Goal: Information Seeking & Learning: Understand process/instructions

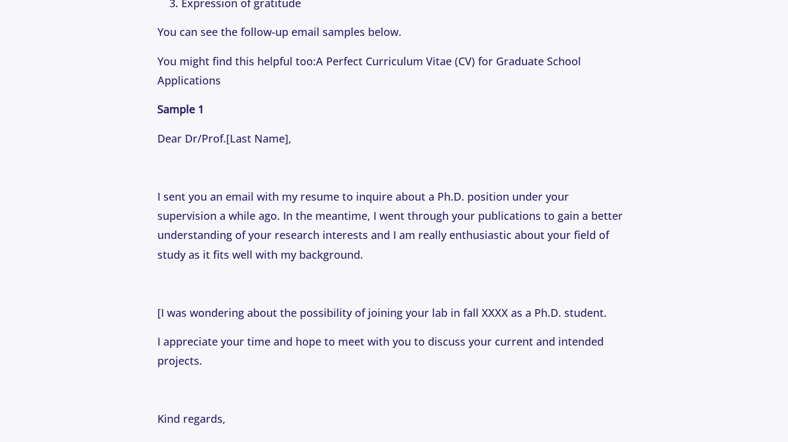
scroll to position [1540, 0]
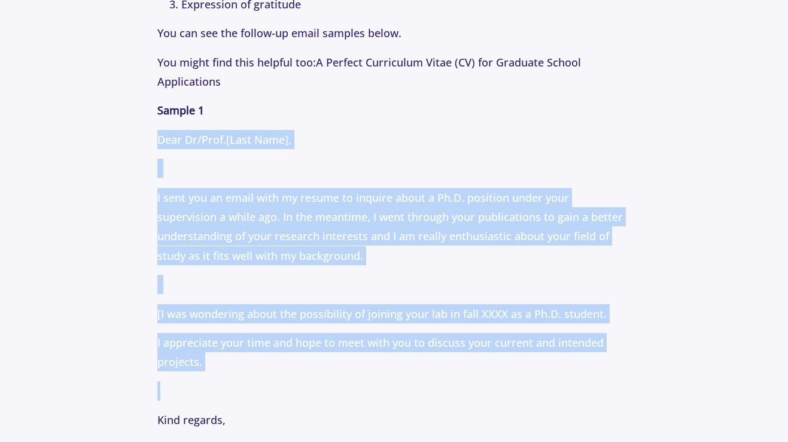
drag, startPoint x: 159, startPoint y: 112, endPoint x: 250, endPoint y: 380, distance: 282.8
click at [250, 381] on p at bounding box center [393, 390] width 473 height 19
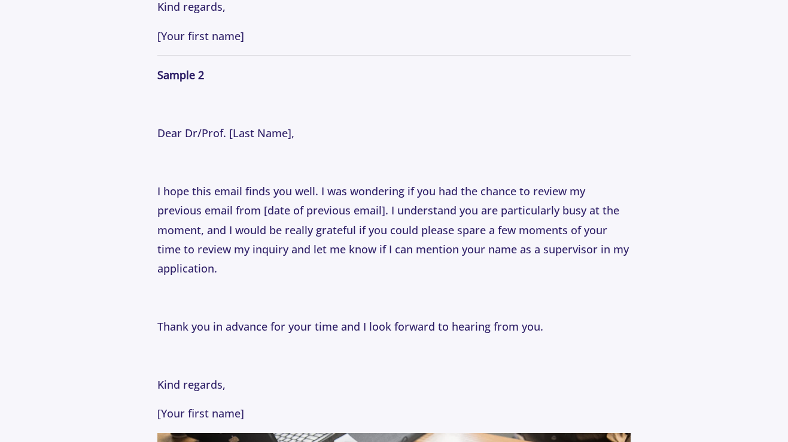
scroll to position [1964, 0]
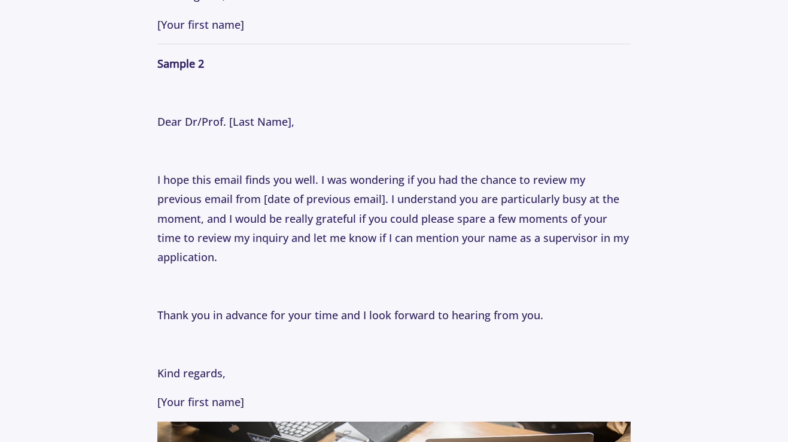
drag, startPoint x: 259, startPoint y: 393, endPoint x: 122, endPoint y: 114, distance: 311.6
click at [122, 99] on section "Tips [DATE] How to Email Professors: Following Up Professionally with Professor…" at bounding box center [394, 56] width 788 height 3848
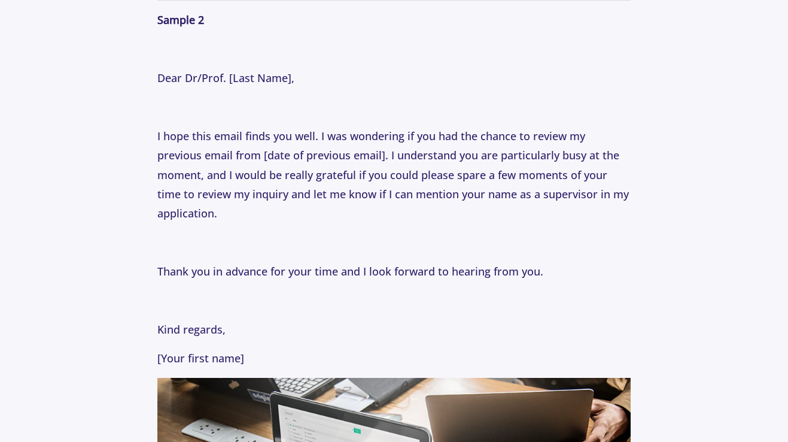
scroll to position [2022, 0]
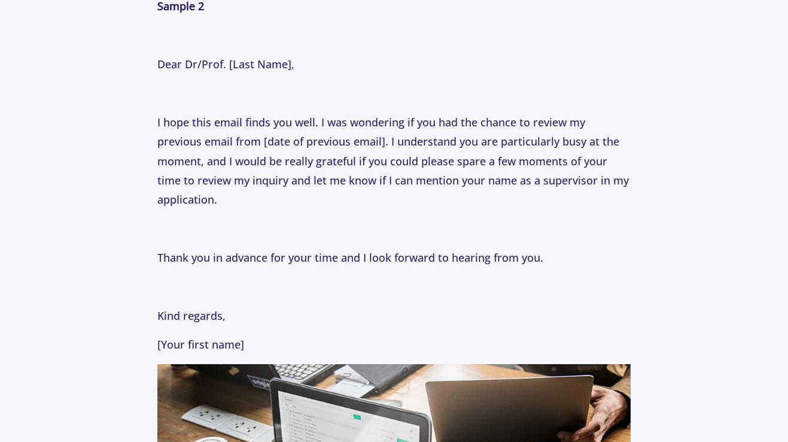
drag, startPoint x: 341, startPoint y: 266, endPoint x: 299, endPoint y: 62, distance: 208.5
click at [299, 62] on p "Have you ever sent an email to a faculty member and not received a response? If…" at bounding box center [393, 40] width 473 height 2804
click at [292, 113] on p "I hope this email finds you well. I was wondering if you had the chance to revi…" at bounding box center [393, 161] width 473 height 97
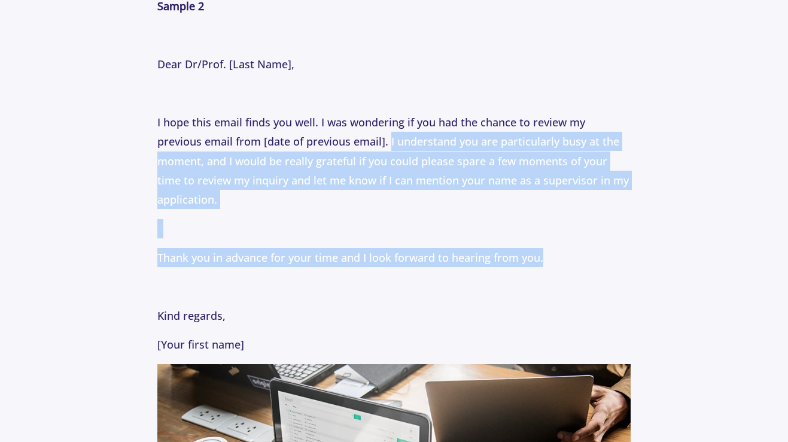
drag, startPoint x: 390, startPoint y: 128, endPoint x: 560, endPoint y: 239, distance: 203.4
click at [560, 239] on p "Have you ever sent an email to a faculty member and not received a response? If…" at bounding box center [393, 40] width 473 height 2804
copy p "I understand you are particularly busy at the moment, and I would be really gra…"
click at [314, 172] on p "I hope this email finds you well. I was wondering if you had the chance to revi…" at bounding box center [393, 161] width 473 height 97
